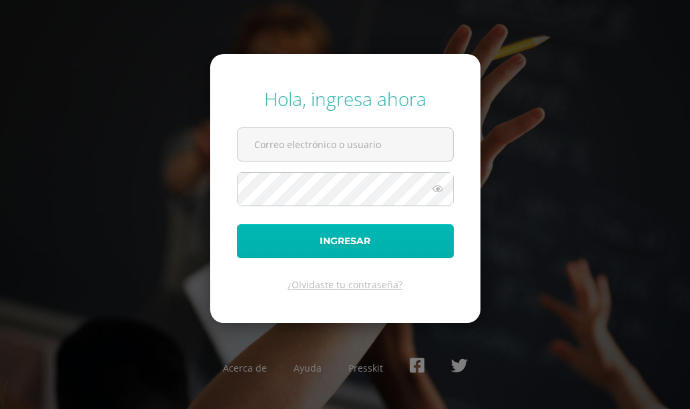
click at [274, 237] on button "Ingresar" at bounding box center [345, 241] width 217 height 34
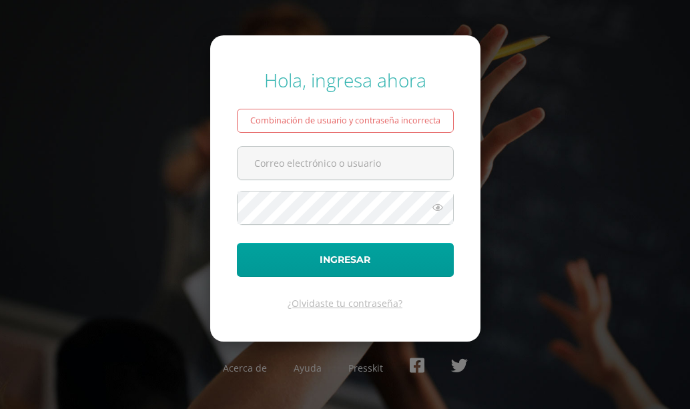
type input "[EMAIL_ADDRESS][DOMAIN_NAME]"
click at [327, 182] on form "Hola, ingresa ahora Combinación de usuario y contraseña incorrecta COS00296@oso…" at bounding box center [345, 188] width 270 height 306
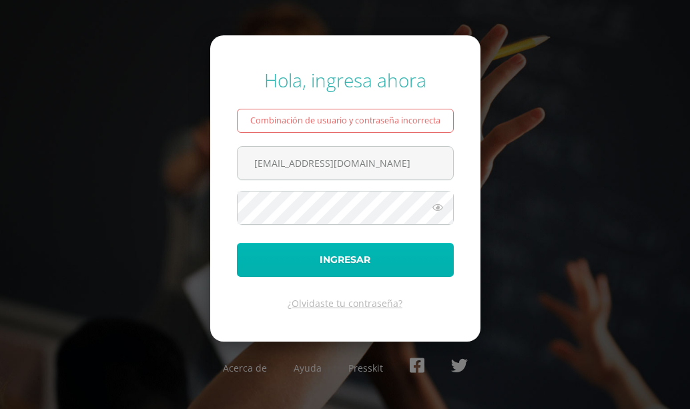
click at [323, 254] on button "Ingresar" at bounding box center [345, 260] width 217 height 34
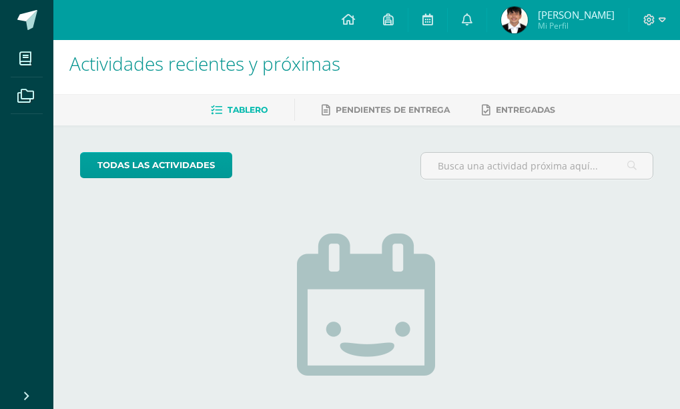
scroll to position [1, 0]
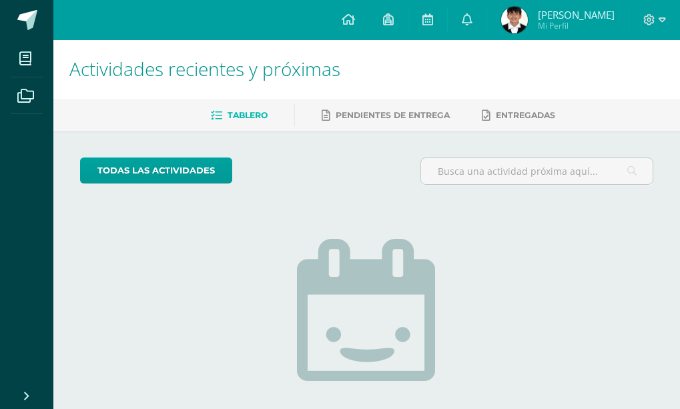
click at [516, 15] on img at bounding box center [514, 20] width 27 height 27
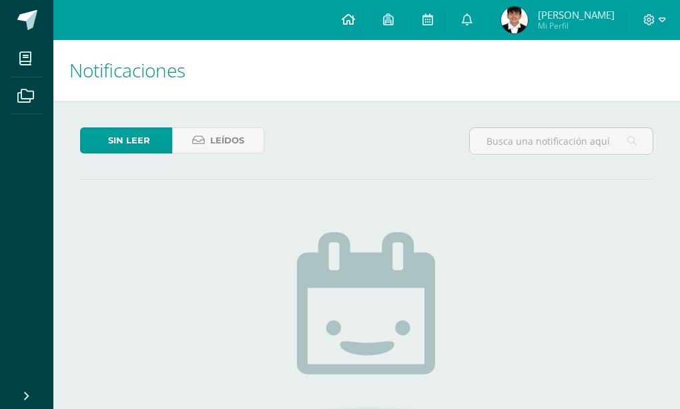
click at [346, 13] on icon at bounding box center [348, 19] width 13 height 12
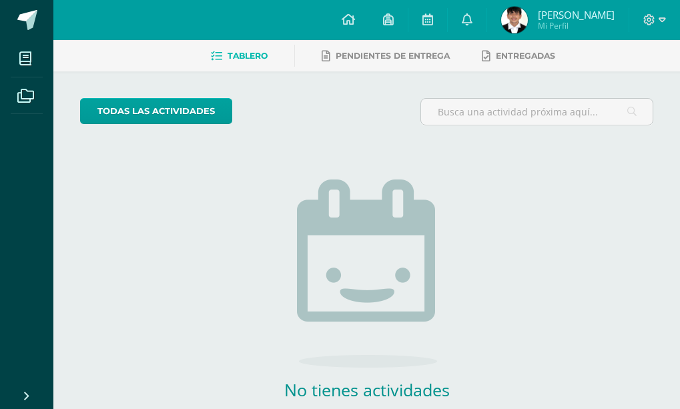
scroll to position [135, 0]
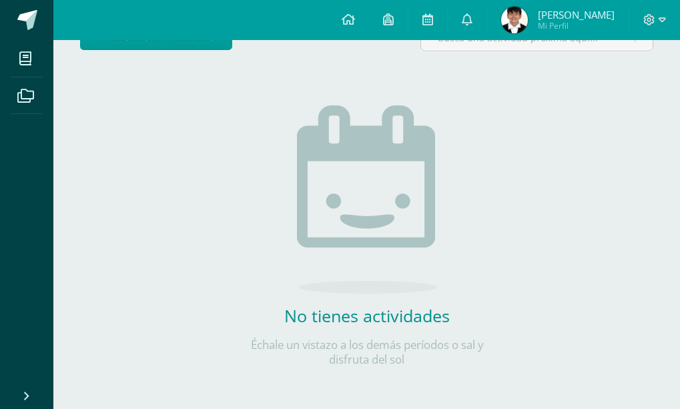
click at [521, 27] on img at bounding box center [514, 20] width 27 height 27
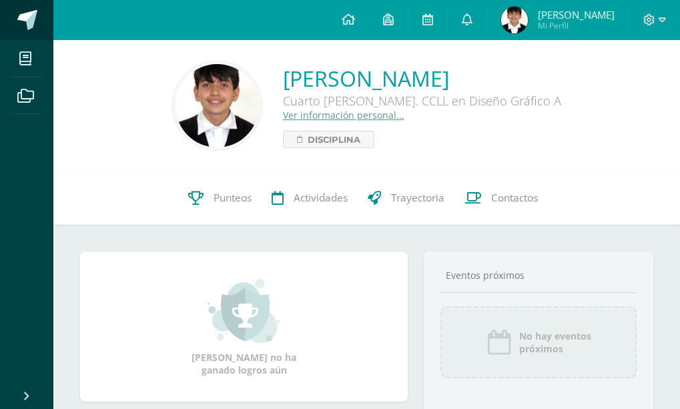
click at [33, 22] on span at bounding box center [27, 20] width 20 height 20
